Goal: Check status: Check status

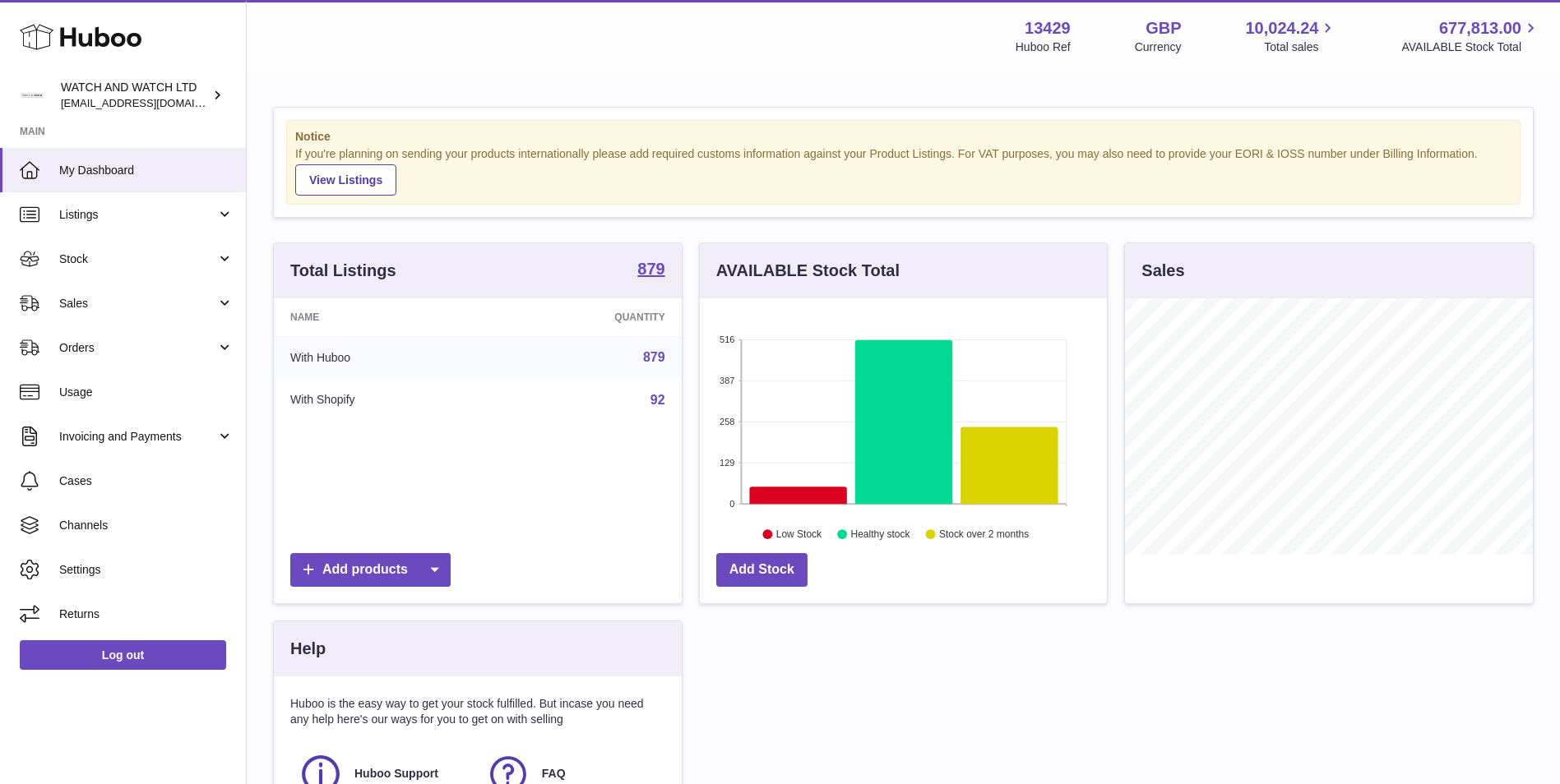
scroll to position [257, 407]
click at [96, 260] on span "Stock" at bounding box center [137, 259] width 157 height 16
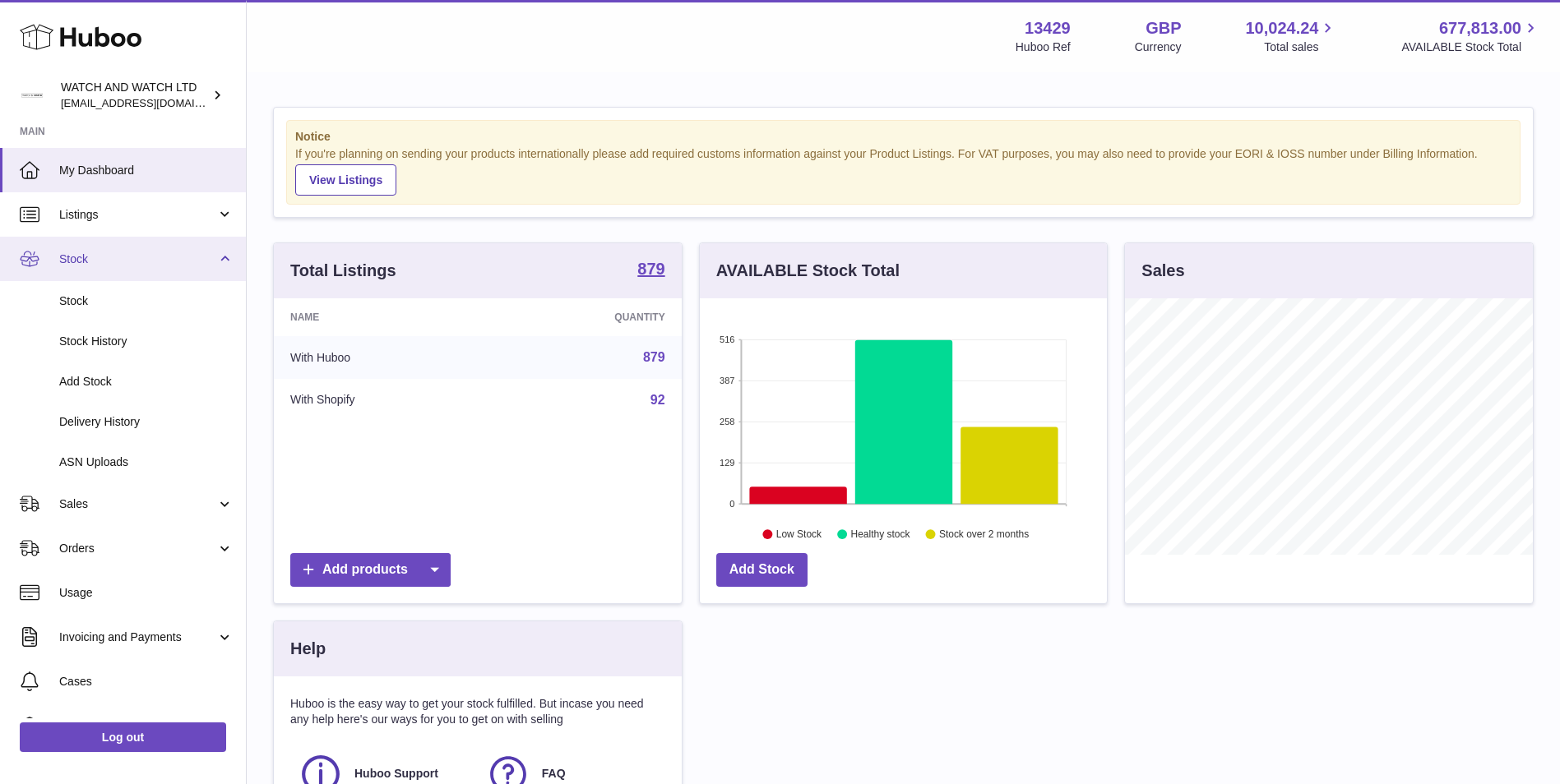
click at [95, 261] on span "Stock" at bounding box center [137, 259] width 157 height 16
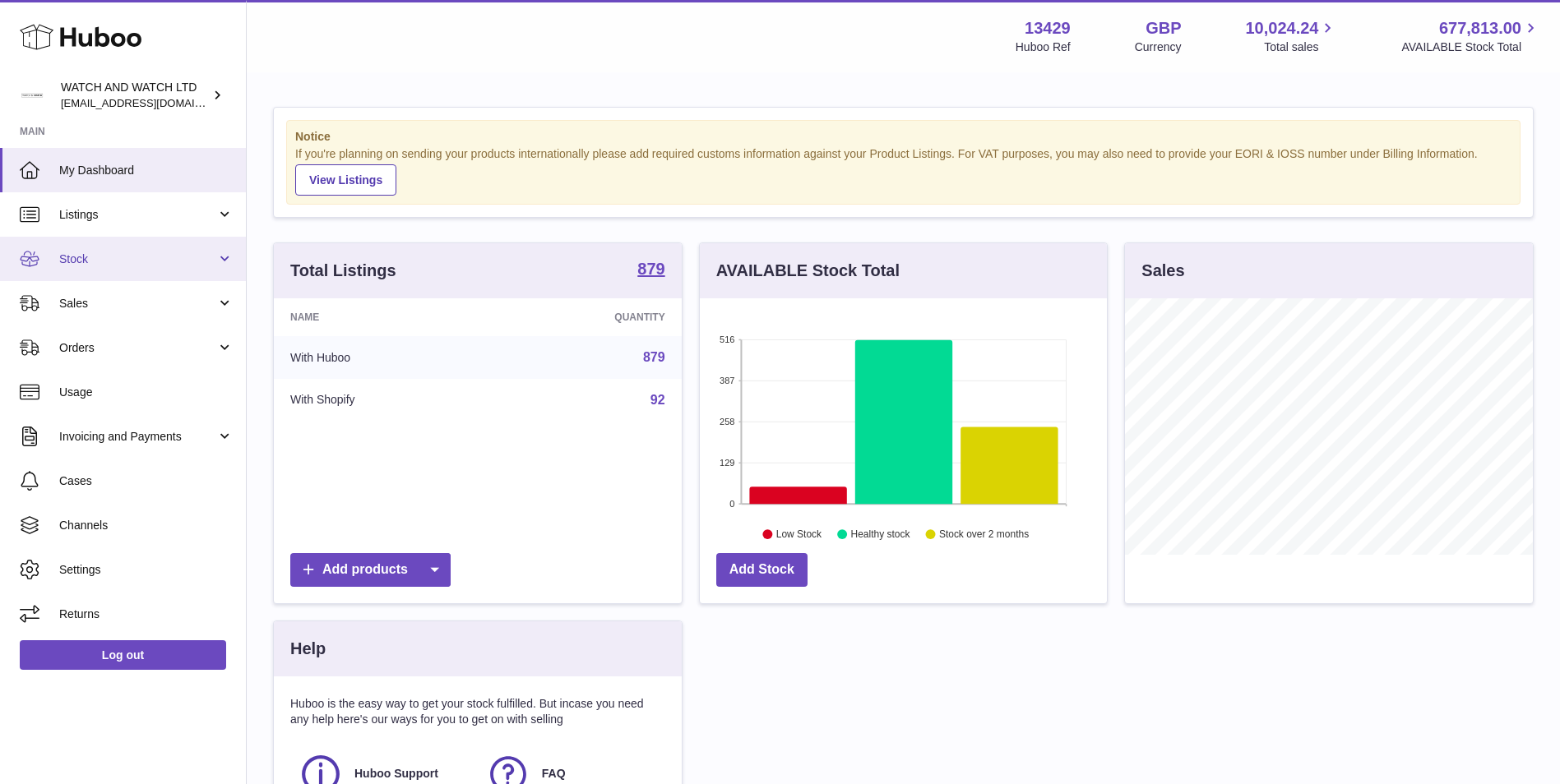
click at [95, 261] on span "Stock" at bounding box center [137, 259] width 157 height 16
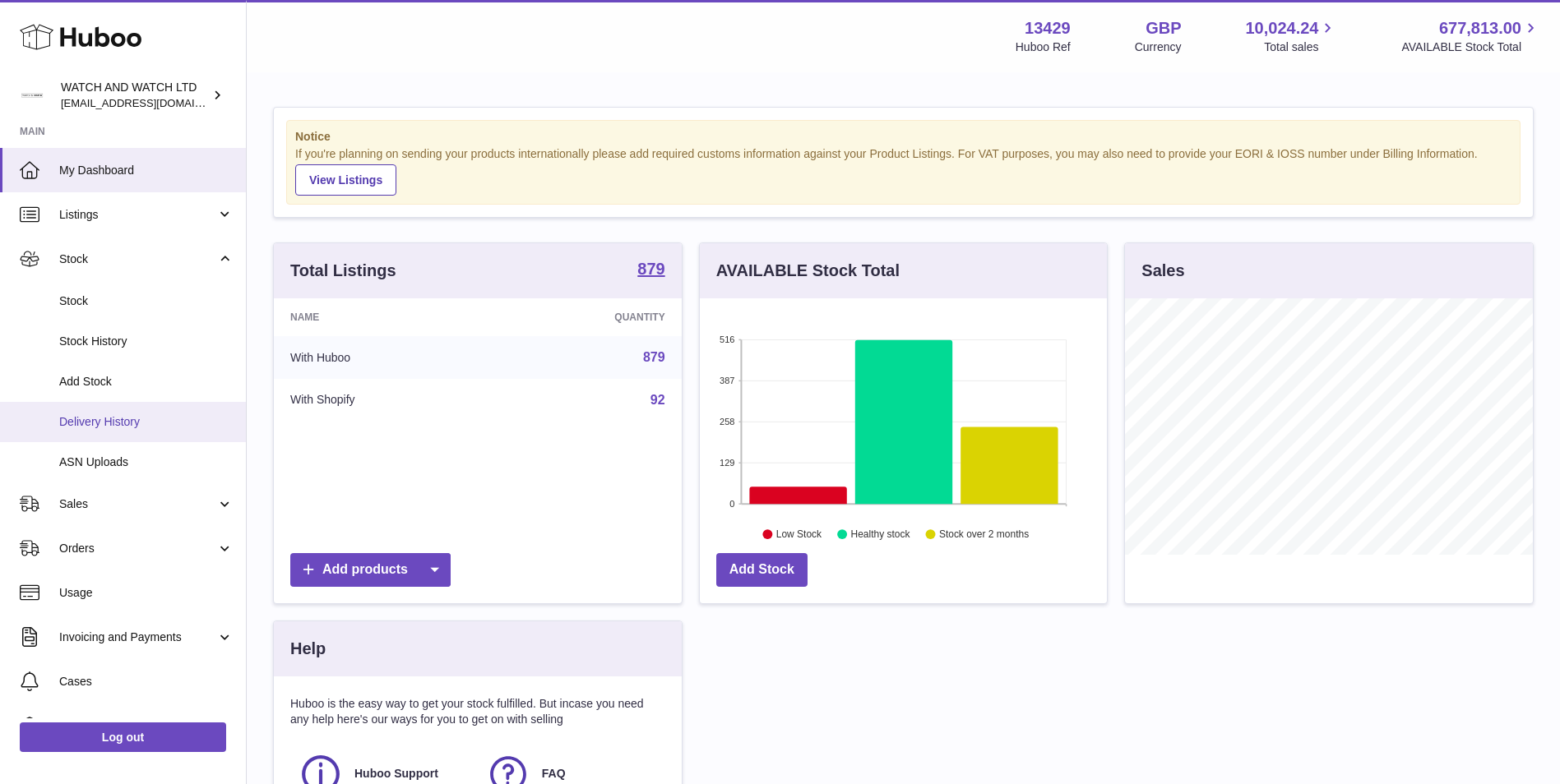
click at [133, 429] on span "Delivery History" at bounding box center [146, 422] width 174 height 16
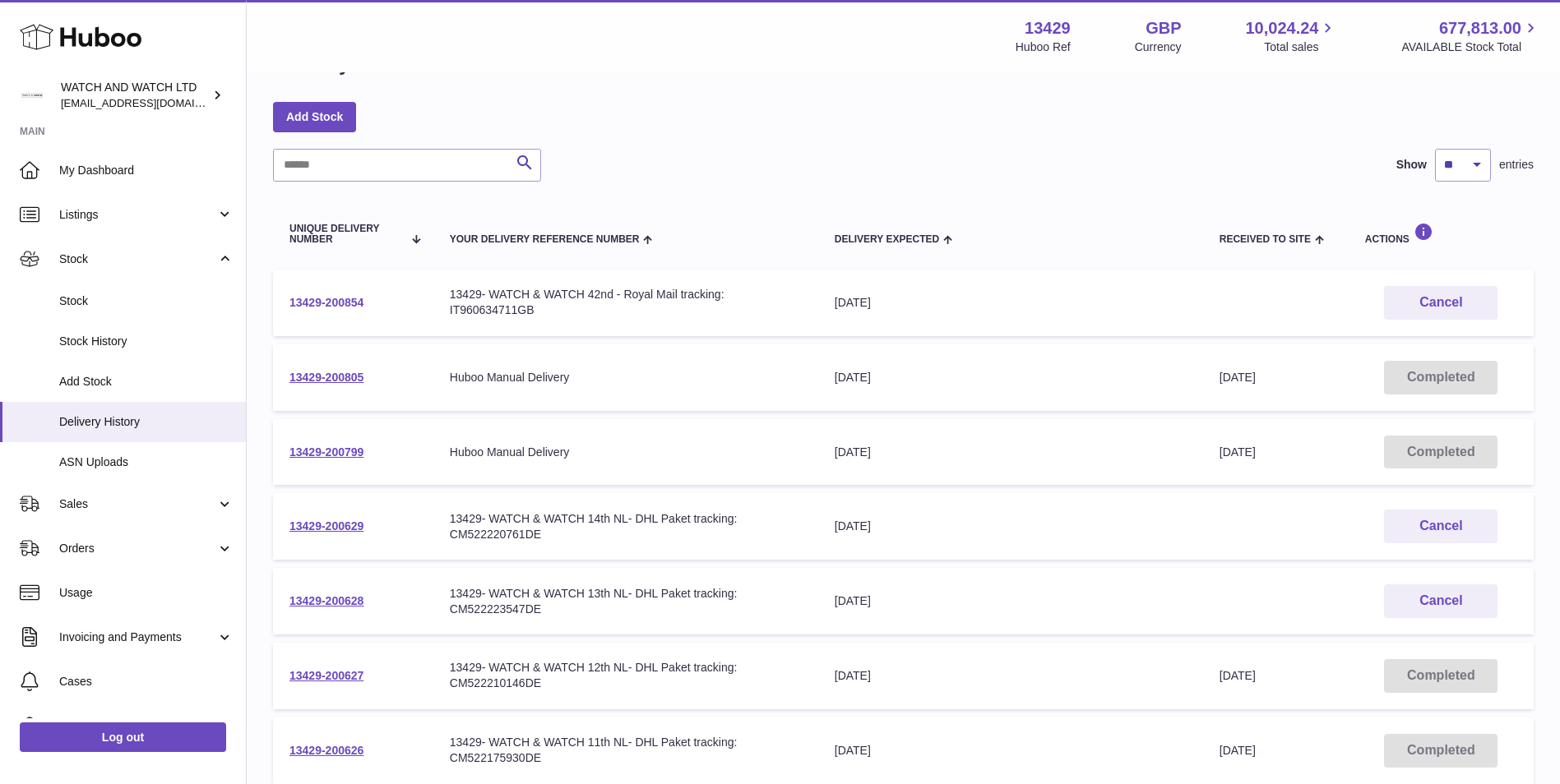
scroll to position [82, 0]
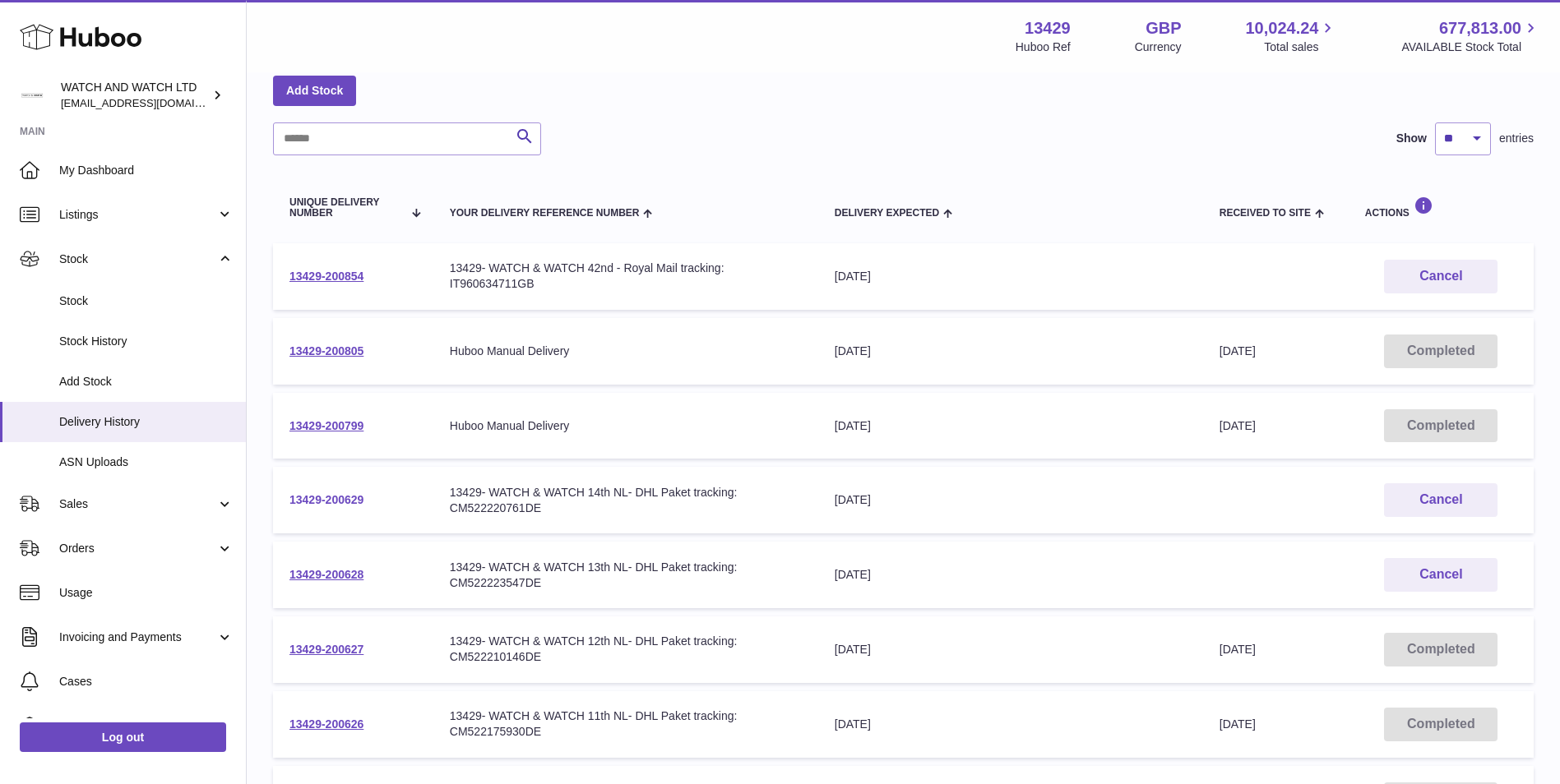
click at [336, 501] on link "13429-200629" at bounding box center [326, 500] width 74 height 13
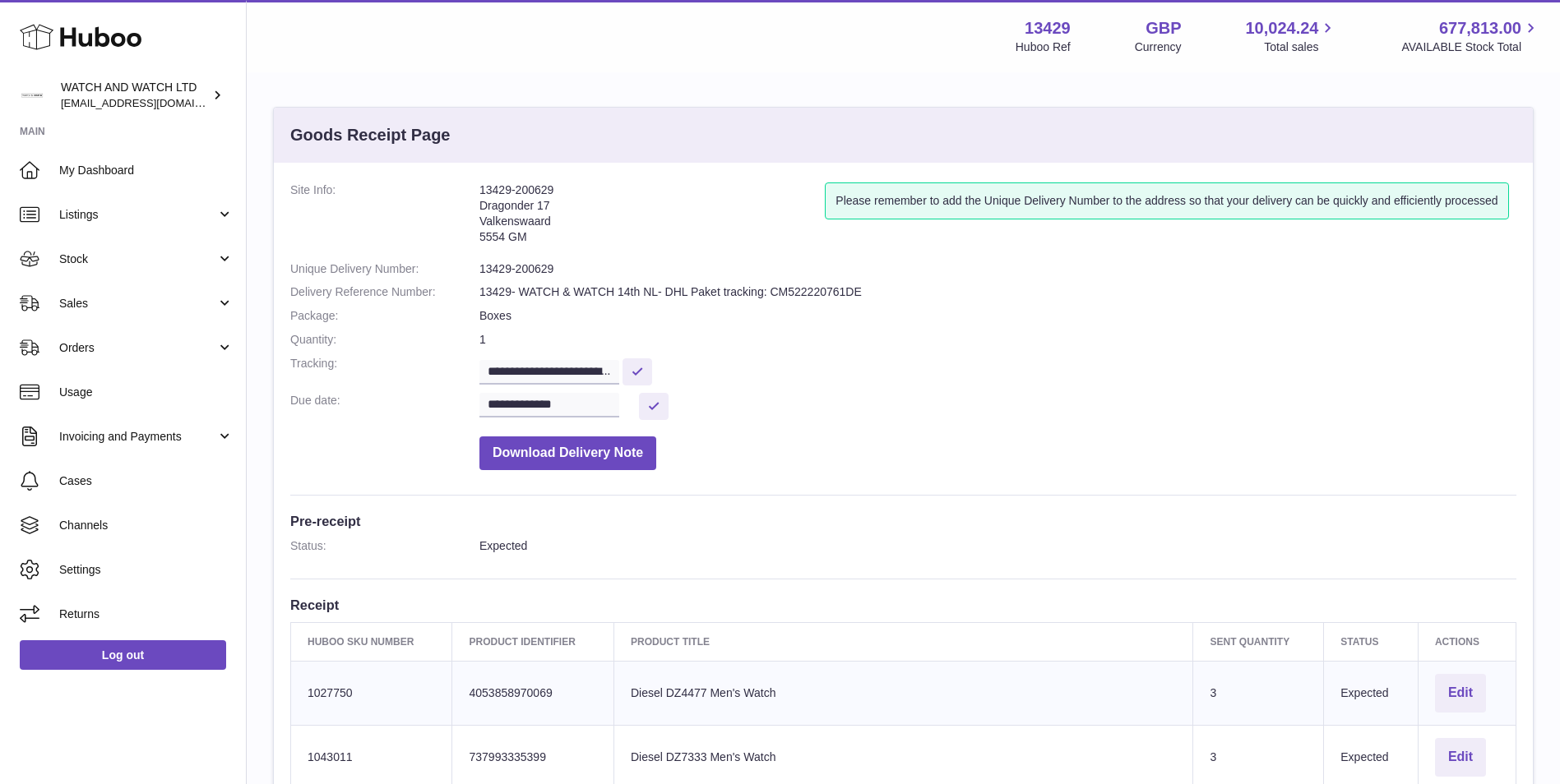
drag, startPoint x: 560, startPoint y: 189, endPoint x: 476, endPoint y: 196, distance: 84.3
click at [476, 196] on dl "**********" at bounding box center [903, 330] width 1226 height 296
copy dl "13429-200629"
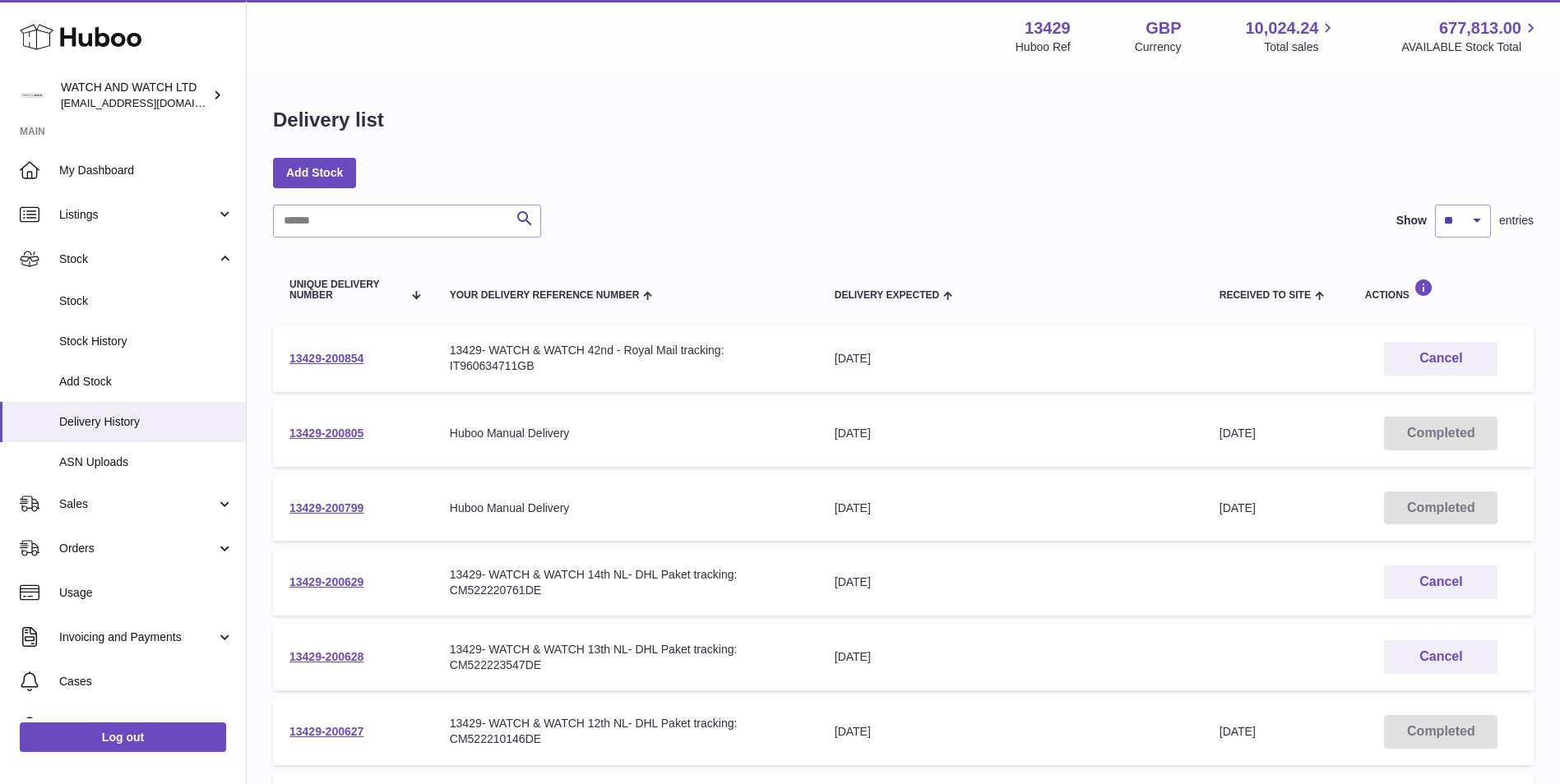
scroll to position [82, 0]
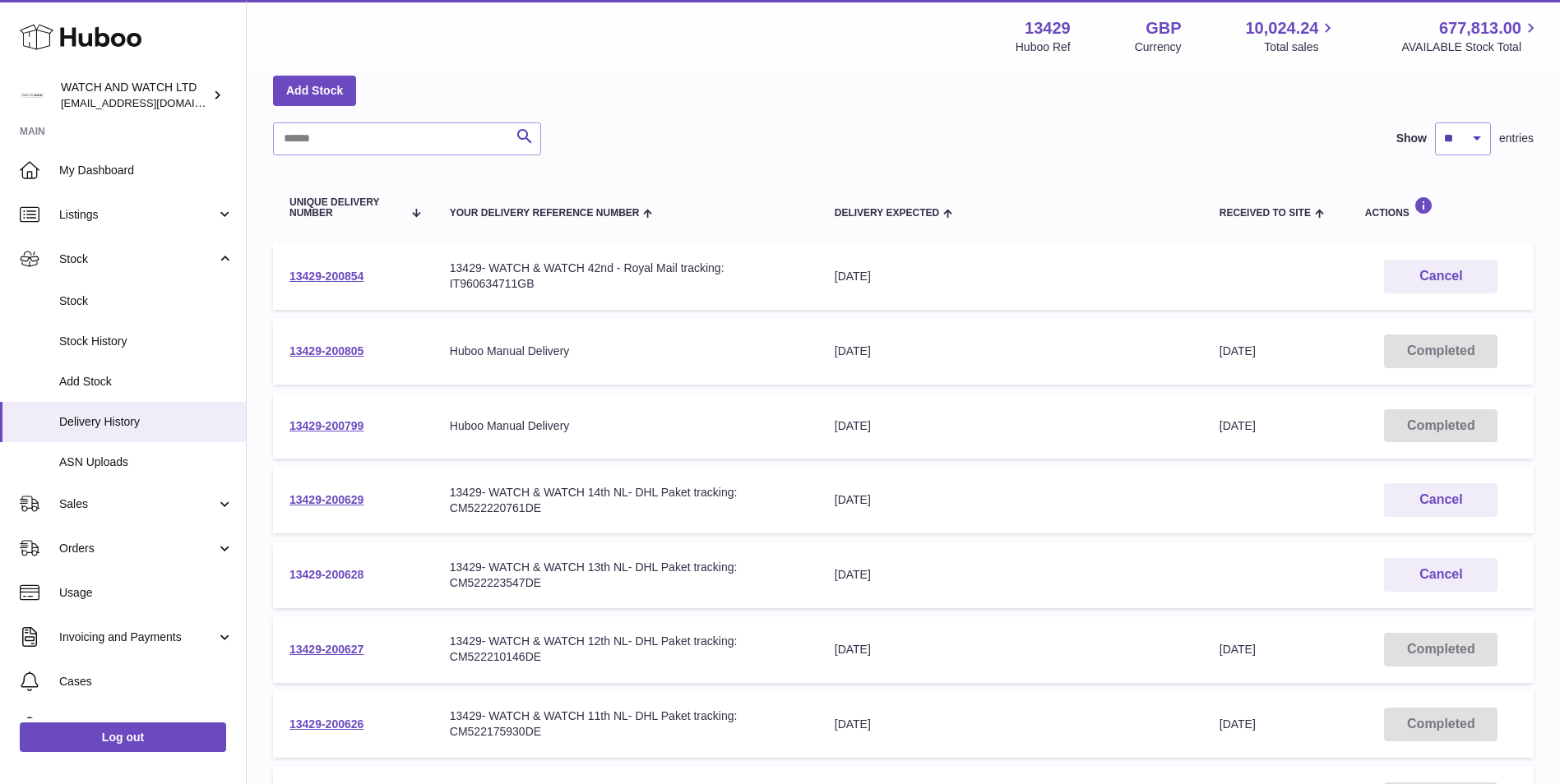
click at [336, 572] on link "13429-200628" at bounding box center [326, 574] width 74 height 13
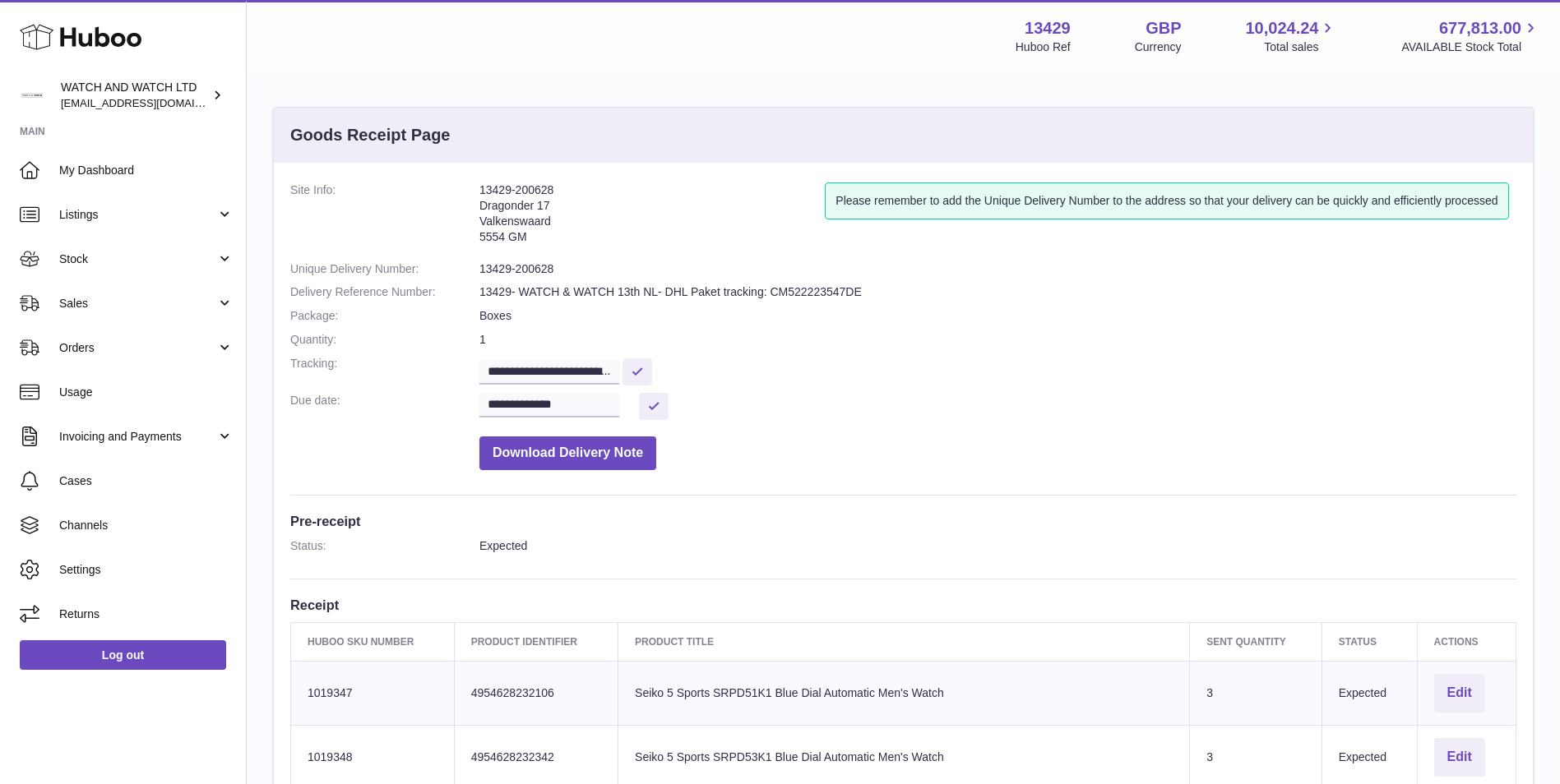
drag, startPoint x: 501, startPoint y: 186, endPoint x: 476, endPoint y: 186, distance: 25.0
click at [476, 186] on dl "**********" at bounding box center [903, 330] width 1226 height 296
copy dl "13429-200628"
